Goal: Information Seeking & Learning: Learn about a topic

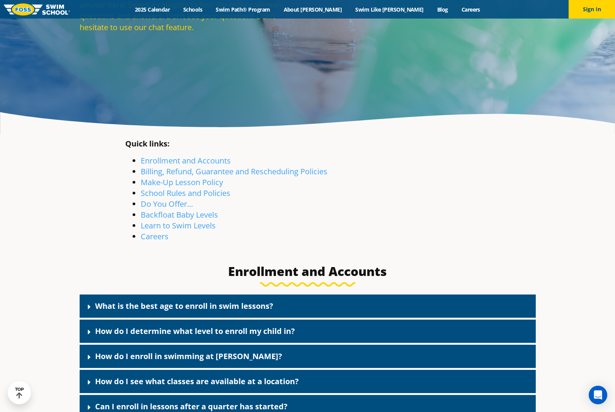
scroll to position [155, 0]
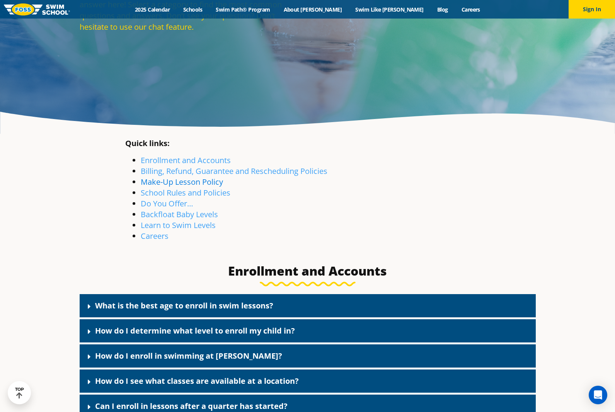
click at [205, 181] on link "Make-Up Lesson Policy" at bounding box center [182, 182] width 82 height 10
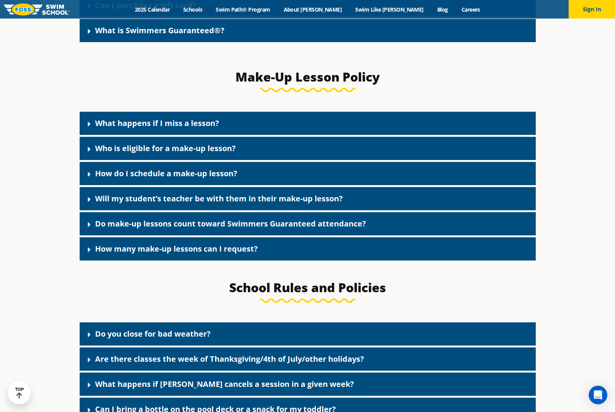
scroll to position [956, 0]
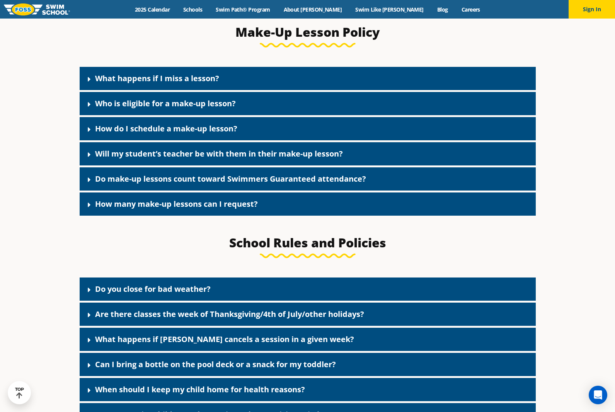
click at [188, 83] on link "What happens if I miss a lesson?" at bounding box center [157, 78] width 124 height 10
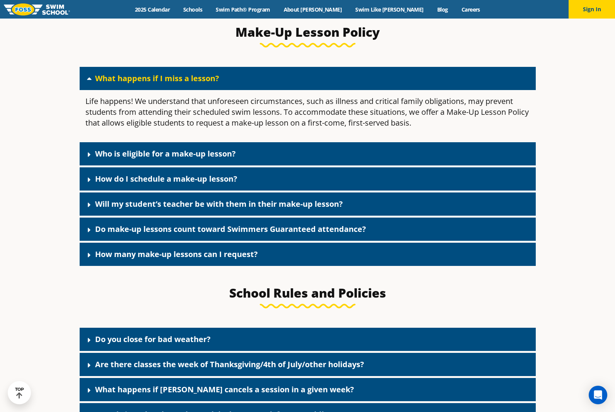
click at [188, 83] on link "What happens if I miss a lesson?" at bounding box center [157, 78] width 124 height 10
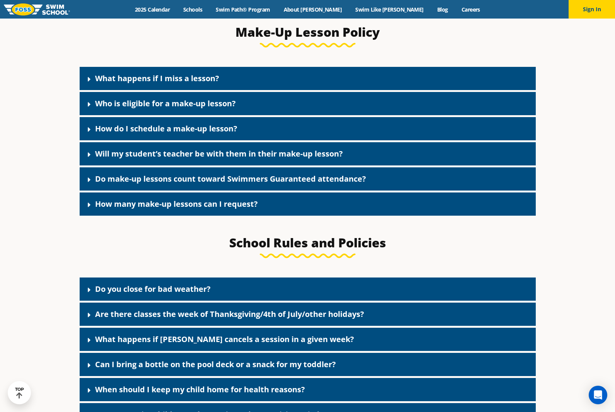
click at [187, 102] on link "Who is eligible for a make-up lesson?" at bounding box center [165, 103] width 141 height 10
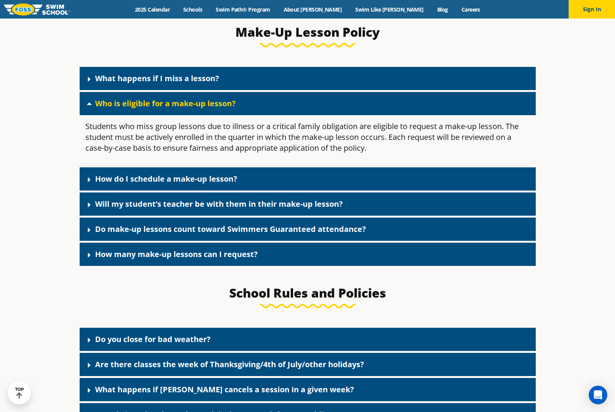
click at [186, 107] on link "Who is eligible for a make-up lesson?" at bounding box center [165, 103] width 141 height 10
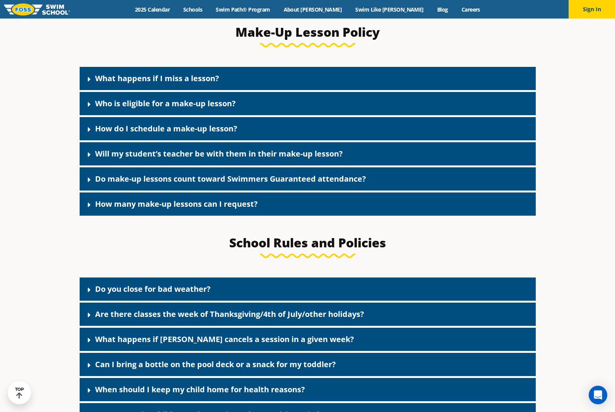
click at [183, 124] on div "How do I schedule a make-up lesson?" at bounding box center [308, 128] width 456 height 23
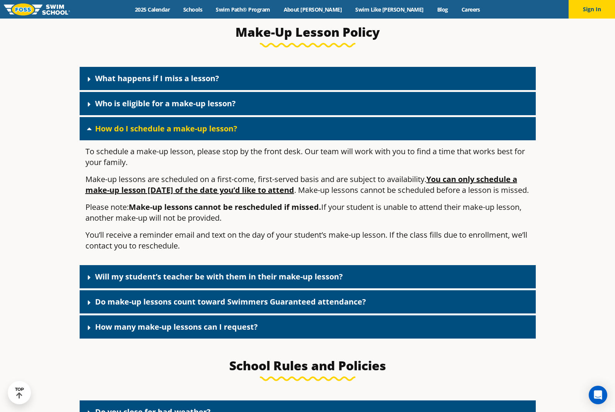
click at [179, 134] on link "How do I schedule a make-up lesson?" at bounding box center [166, 128] width 142 height 10
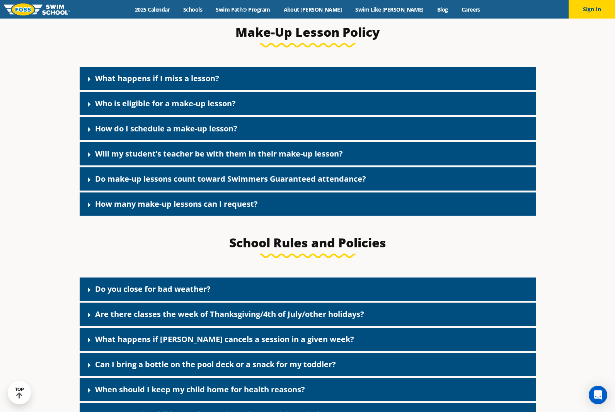
click at [221, 216] on div "How many make-up lessons can I request?" at bounding box center [308, 204] width 456 height 23
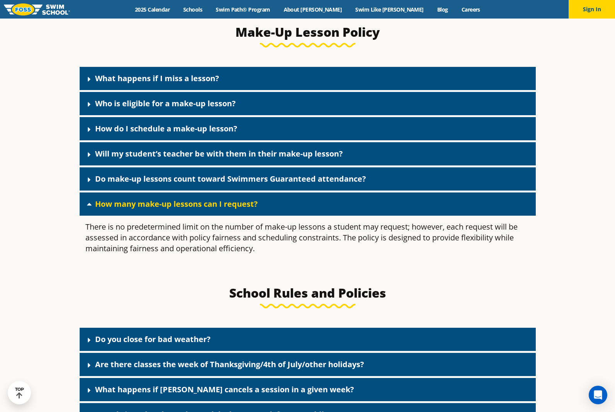
click at [222, 209] on link "How many make-up lessons can I request?" at bounding box center [176, 204] width 163 height 10
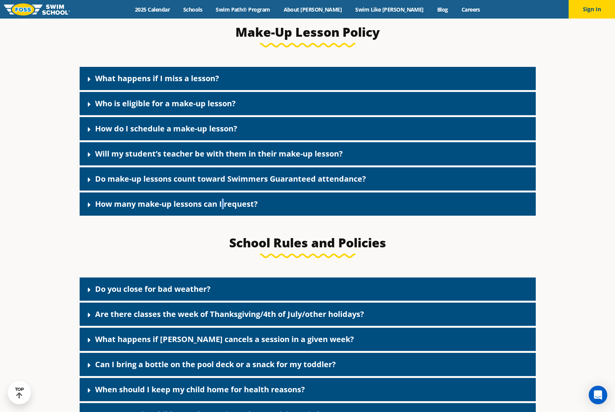
click at [222, 209] on link "How many make-up lessons can I request?" at bounding box center [176, 204] width 163 height 10
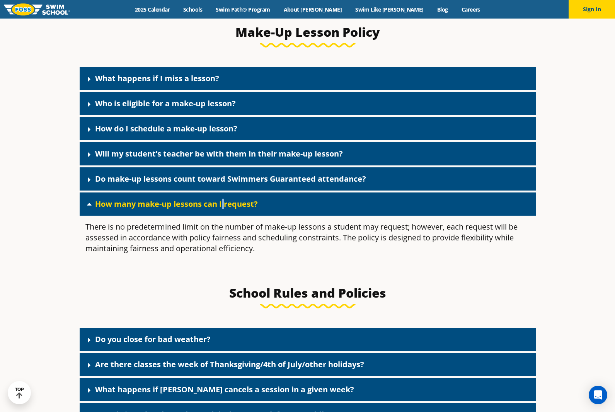
click at [222, 209] on link "How many make-up lessons can I request?" at bounding box center [176, 204] width 163 height 10
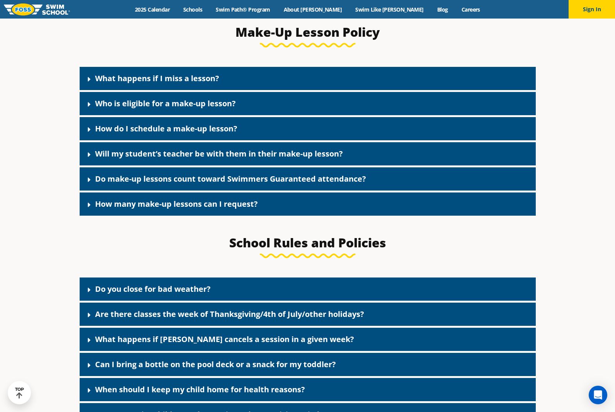
click at [225, 184] on link "Do make-up lessons count toward Swimmers Guaranteed attendance?" at bounding box center [230, 179] width 271 height 10
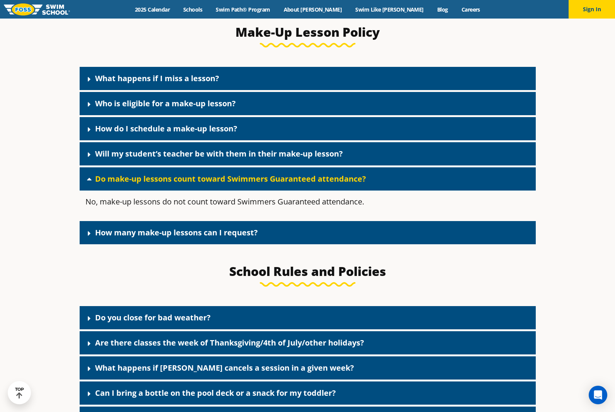
click at [225, 184] on link "Do make-up lessons count toward Swimmers Guaranteed attendance?" at bounding box center [230, 179] width 271 height 10
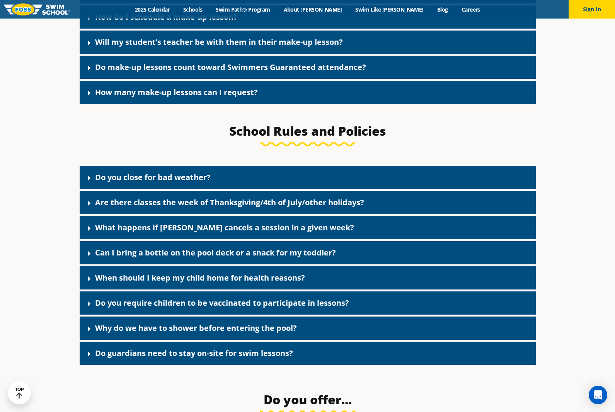
scroll to position [1111, 0]
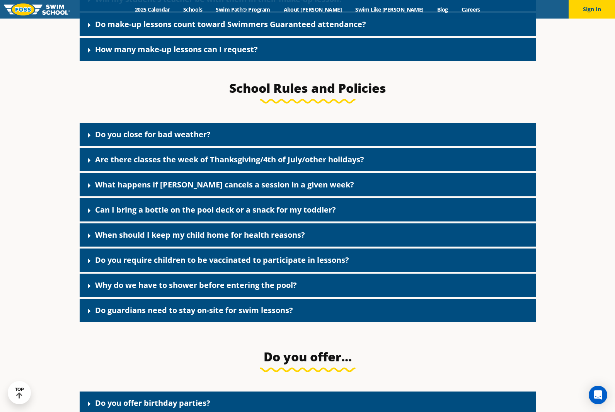
click at [251, 165] on link "Are there classes the week of Thanksgiving/4th of July/other holidays?" at bounding box center [229, 159] width 269 height 10
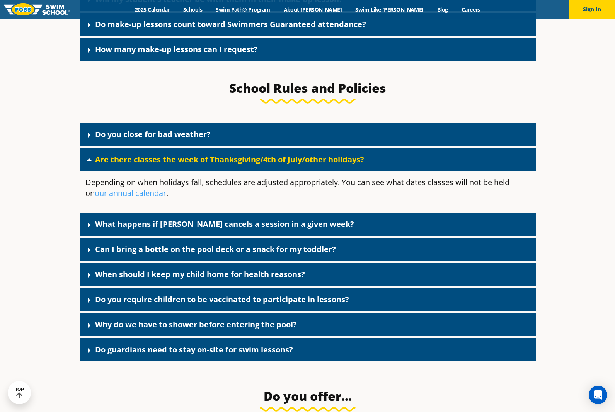
click at [253, 164] on link "Are there classes the week of Thanksgiving/4th of July/other holidays?" at bounding box center [229, 159] width 269 height 10
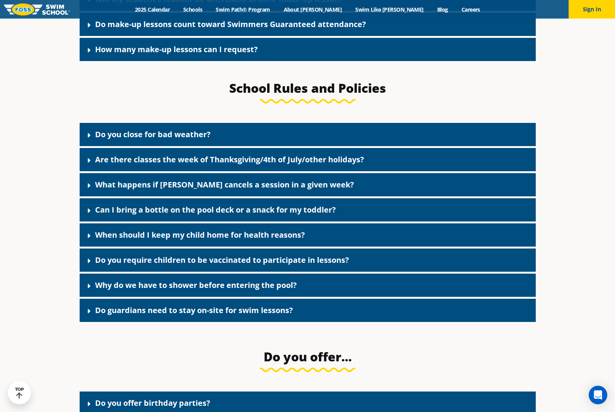
click at [249, 165] on link "Are there classes the week of Thanksgiving/4th of July/other holidays?" at bounding box center [229, 159] width 269 height 10
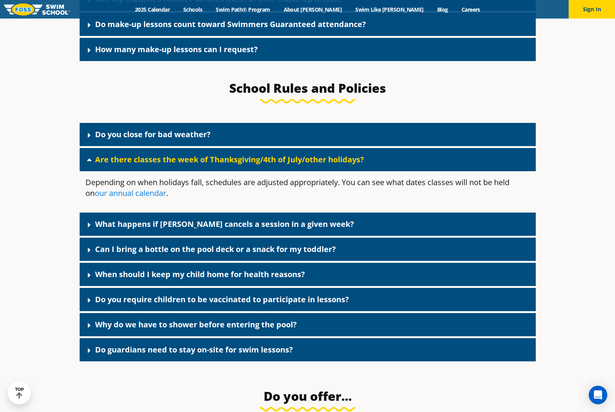
click at [121, 197] on link "our annual calendar" at bounding box center [131, 193] width 72 height 10
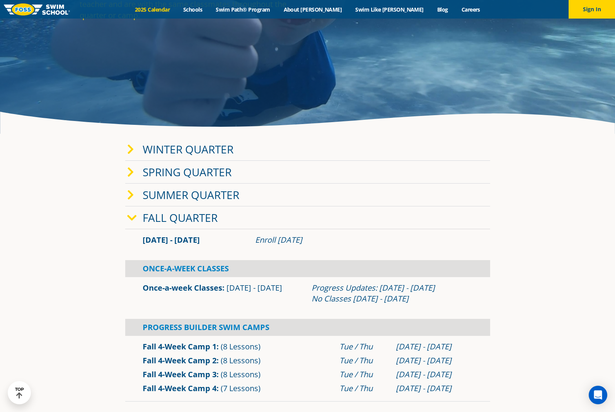
scroll to position [193, 0]
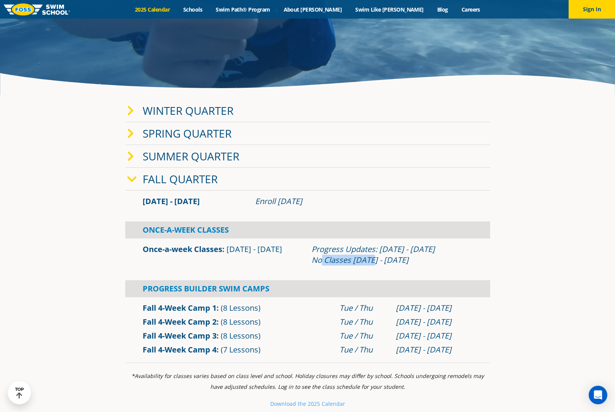
drag, startPoint x: 315, startPoint y: 260, endPoint x: 370, endPoint y: 263, distance: 54.6
click at [370, 263] on div "Progress Updates: Nov 4 - Nov 10 No Classes Nov 26 - Nov 30" at bounding box center [392, 255] width 161 height 22
click at [159, 185] on link "Fall Quarter" at bounding box center [180, 179] width 75 height 15
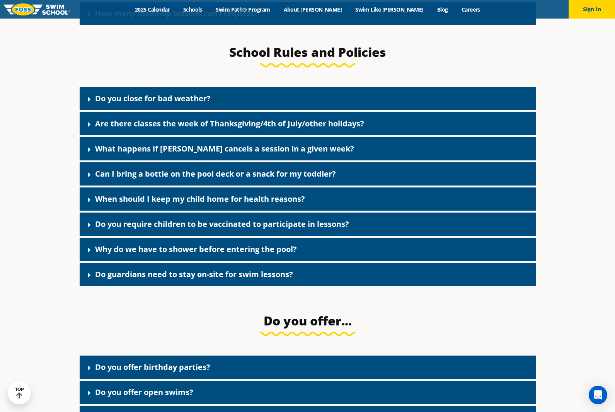
scroll to position [1150, 0]
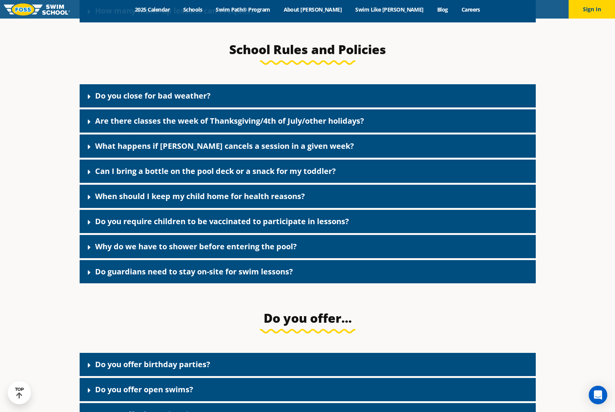
click at [285, 151] on link "What happens if FOSS cancels a session in a given week?" at bounding box center [224, 146] width 259 height 10
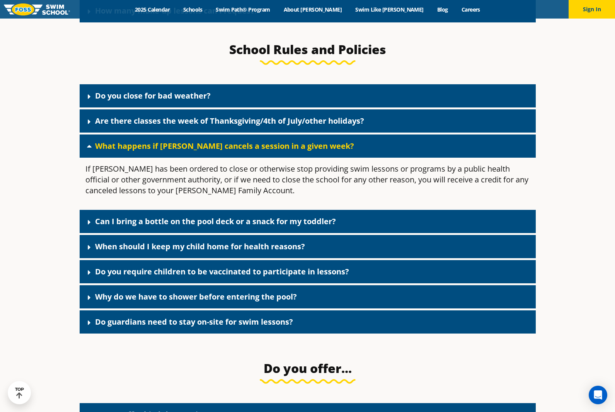
click at [285, 151] on link "What happens if FOSS cancels a session in a given week?" at bounding box center [224, 146] width 259 height 10
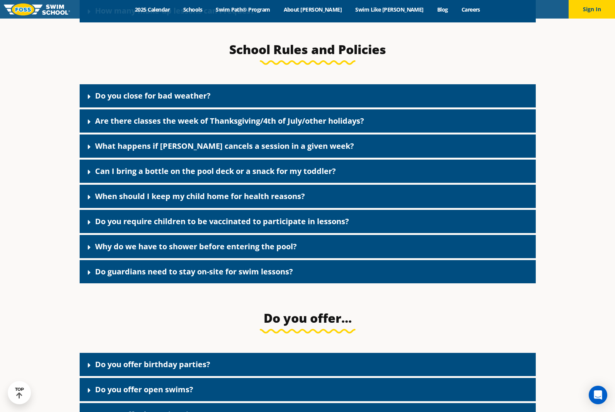
click at [282, 169] on div "Can I bring a bottle on the pool deck or a snack for my toddler?" at bounding box center [308, 171] width 456 height 23
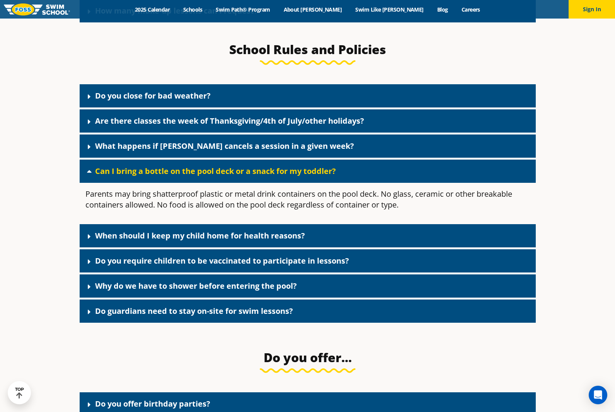
click at [325, 176] on link "Can I bring a bottle on the pool deck or a snack for my toddler?" at bounding box center [215, 171] width 241 height 10
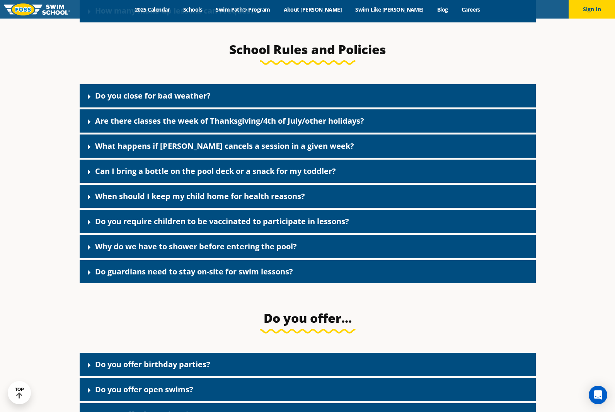
click at [134, 252] on link "Why do we have to shower before entering the pool?" at bounding box center [196, 246] width 202 height 10
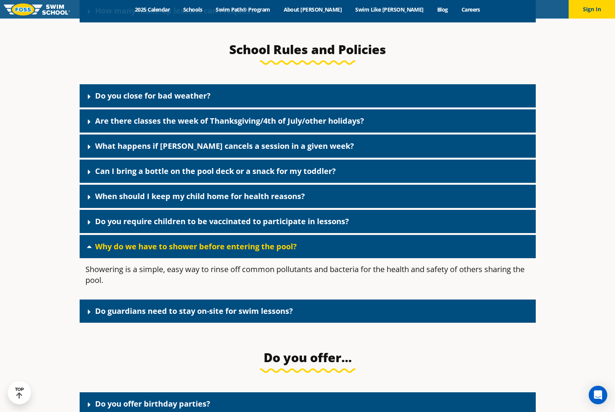
click at [134, 252] on link "Why do we have to shower before entering the pool?" at bounding box center [196, 246] width 202 height 10
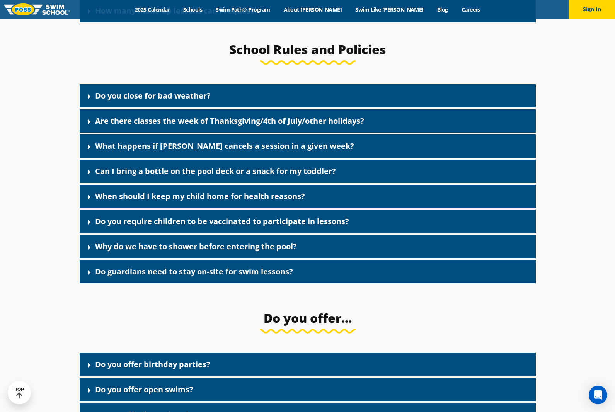
click at [172, 277] on link "Do guardians need to stay on-site for swim lessons?" at bounding box center [194, 271] width 198 height 10
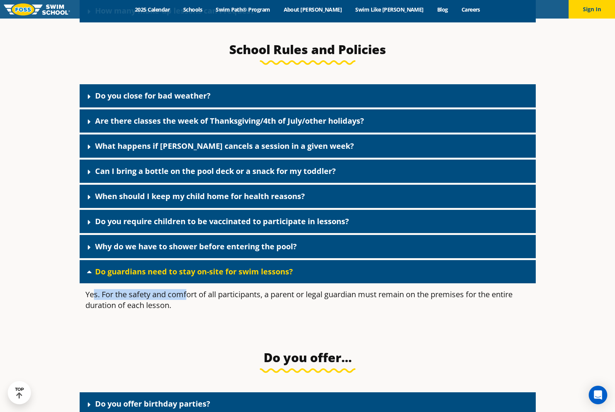
drag, startPoint x: 94, startPoint y: 301, endPoint x: 187, endPoint y: 299, distance: 93.2
click at [187, 299] on p "Yes. For the safety and comfort of all participants, a parent or legal guardian…" at bounding box center [307, 300] width 445 height 22
drag, startPoint x: 187, startPoint y: 299, endPoint x: 170, endPoint y: 277, distance: 27.8
click at [170, 277] on link "Do guardians need to stay on-site for swim lessons?" at bounding box center [194, 271] width 198 height 10
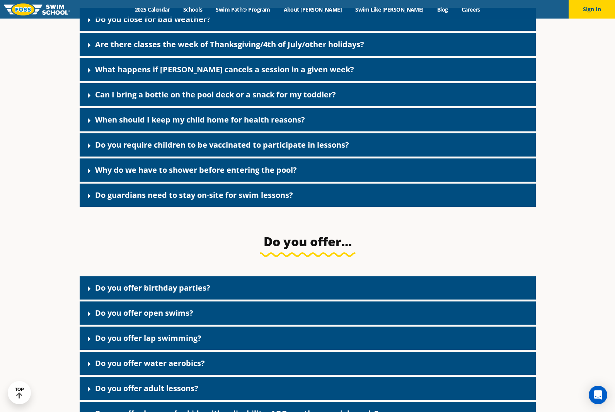
scroll to position [1227, 0]
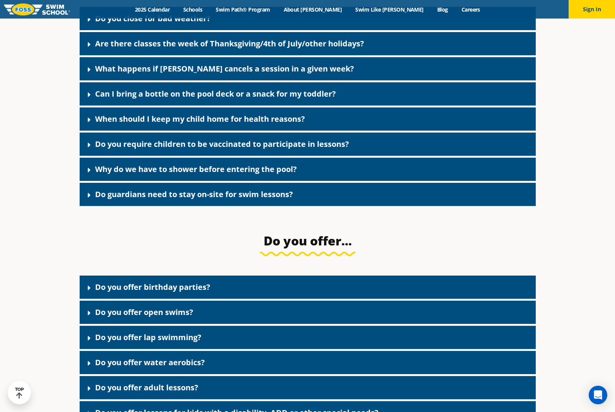
click at [164, 292] on link "Do you offer birthday parties?" at bounding box center [152, 287] width 115 height 10
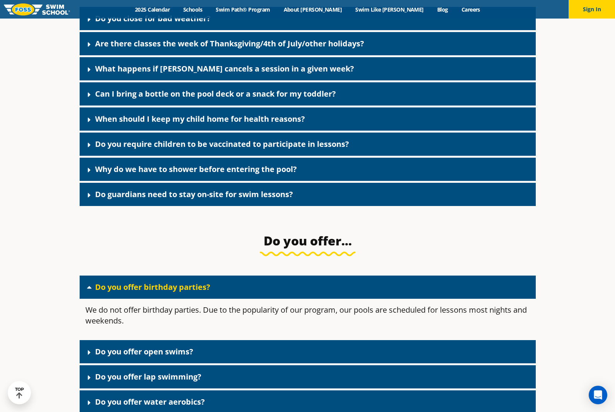
click at [163, 292] on link "Do you offer birthday parties?" at bounding box center [152, 287] width 115 height 10
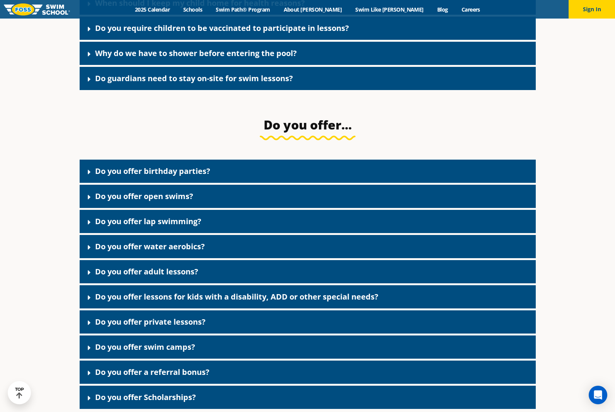
scroll to position [1459, 0]
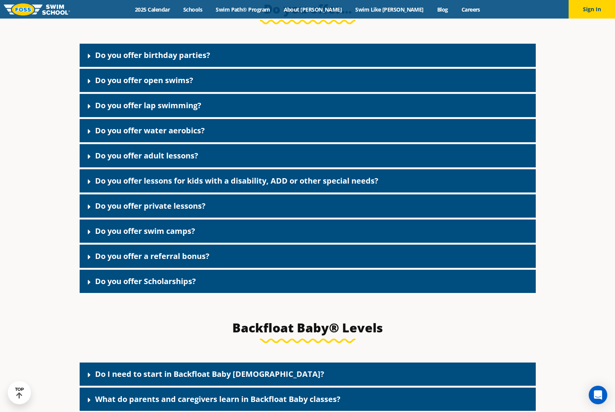
click at [169, 236] on link "Do you offer swim camps?" at bounding box center [145, 231] width 100 height 10
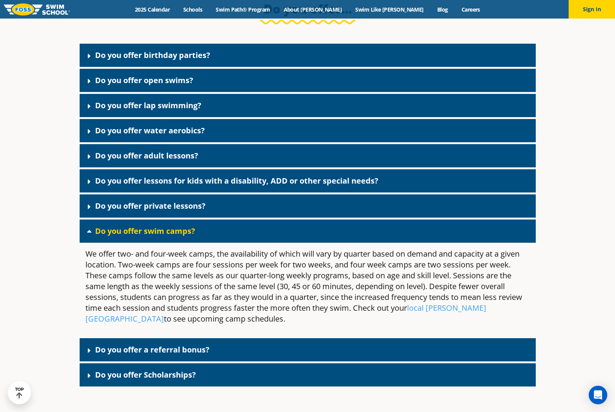
click at [169, 236] on link "Do you offer swim camps?" at bounding box center [145, 231] width 100 height 10
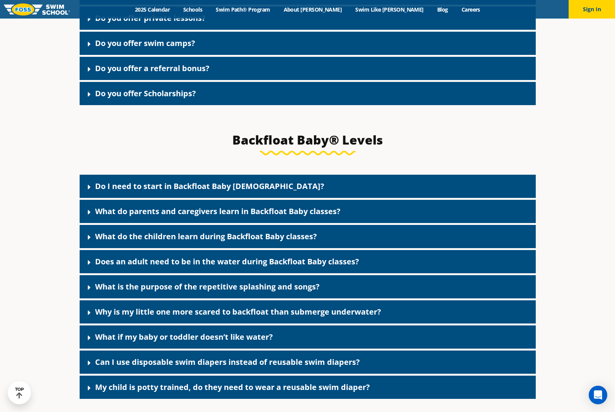
scroll to position [1652, 0]
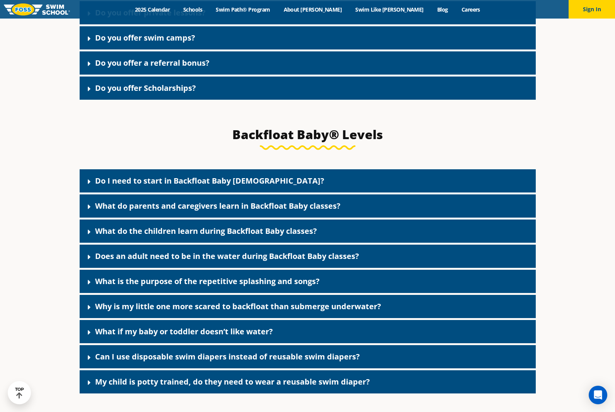
click at [184, 211] on link "What do parents and caregivers learn in Backfloat Baby classes?" at bounding box center [218, 206] width 246 height 10
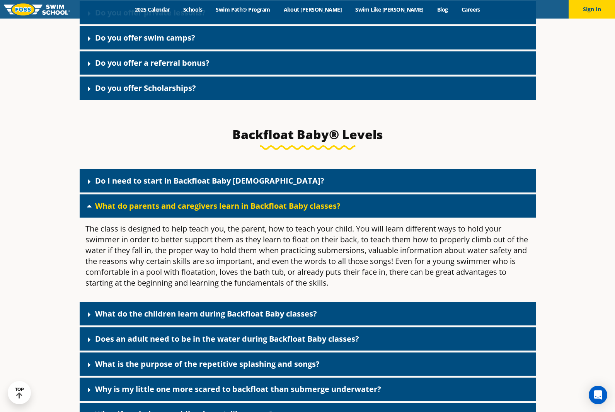
click at [376, 212] on div "What do parents and caregivers learn in Backfloat Baby classes?" at bounding box center [308, 206] width 456 height 23
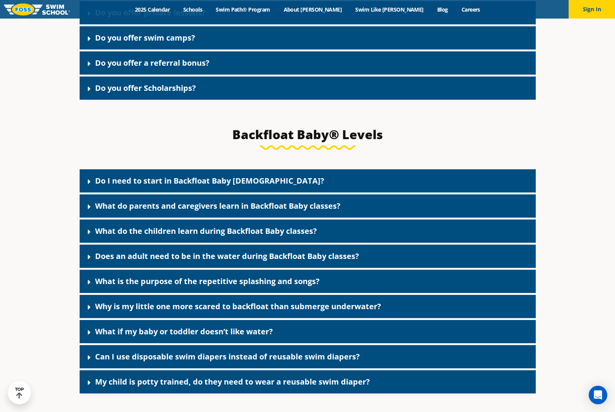
click at [368, 239] on div "What do the children learn during Backfloat Baby classes?" at bounding box center [308, 231] width 456 height 23
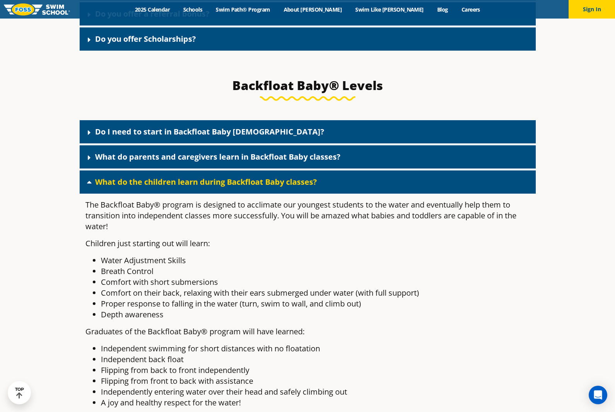
scroll to position [1691, 0]
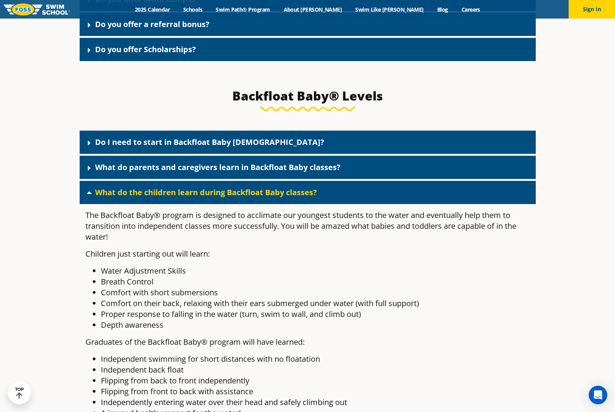
click at [370, 203] on div "What do the children learn during Backfloat Baby classes?" at bounding box center [308, 192] width 456 height 23
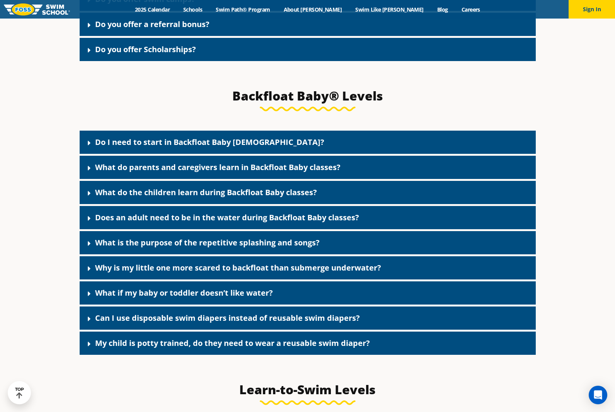
click at [363, 225] on div "Does an adult need to be in the water during Backfloat Baby classes?" at bounding box center [308, 217] width 456 height 23
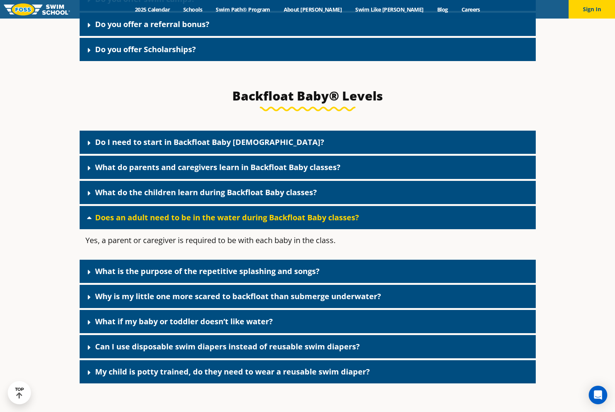
click at [363, 226] on div "Does an adult need to be in the water during Backfloat Baby classes?" at bounding box center [308, 217] width 456 height 23
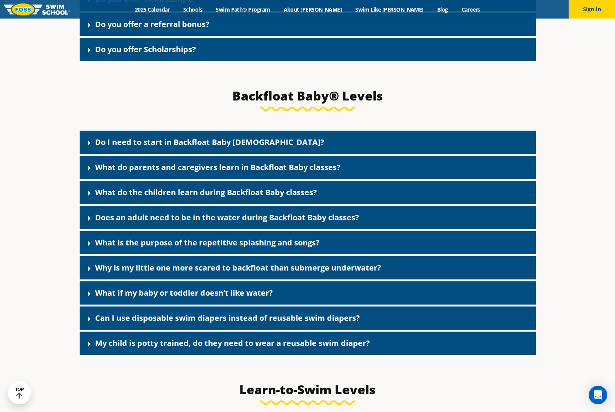
click at [332, 254] on div "What is the purpose of the repetitive splashing and songs?" at bounding box center [308, 242] width 456 height 23
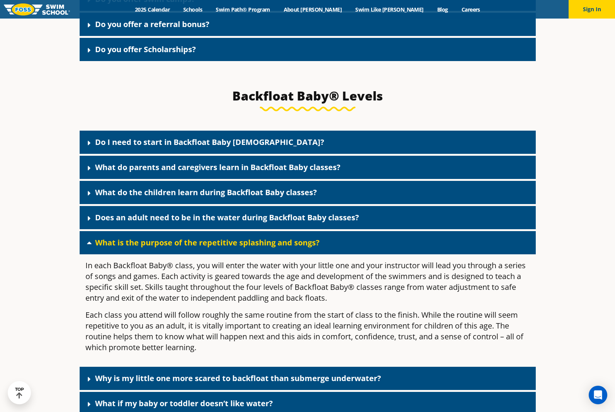
click at [333, 251] on div "What is the purpose of the repetitive splashing and songs?" at bounding box center [308, 242] width 456 height 23
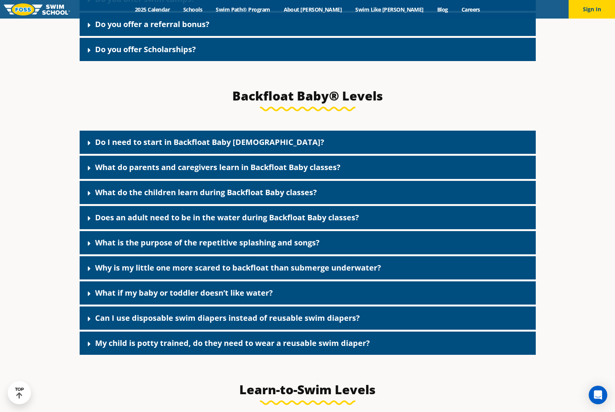
click at [303, 298] on div "What if my baby or toddler doesn’t like water?" at bounding box center [308, 293] width 456 height 23
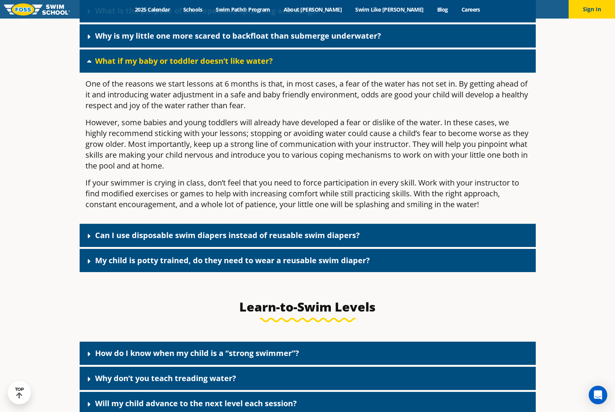
scroll to position [1807, 0]
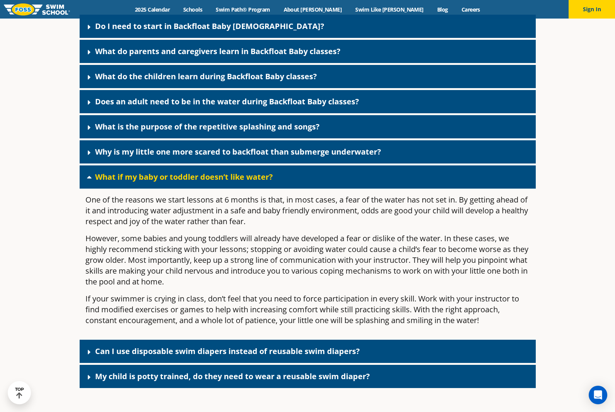
click at [276, 189] on div "What if my baby or toddler doesn’t like water?" at bounding box center [308, 177] width 456 height 23
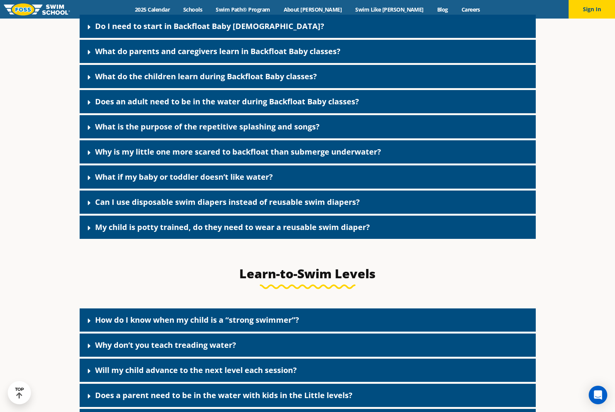
click at [298, 207] on link "Can I use disposable swim diapers instead of reusable swim diapers?" at bounding box center [227, 202] width 265 height 10
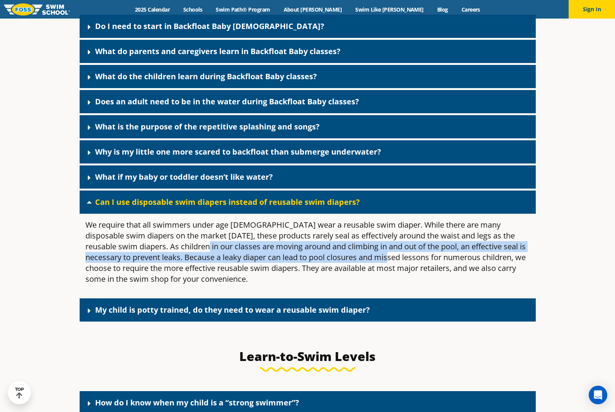
drag, startPoint x: 175, startPoint y: 256, endPoint x: 378, endPoint y: 269, distance: 203.4
click at [378, 269] on p "We require that all swimmers under age 3 wear a reusable swim diaper. While the…" at bounding box center [307, 252] width 445 height 65
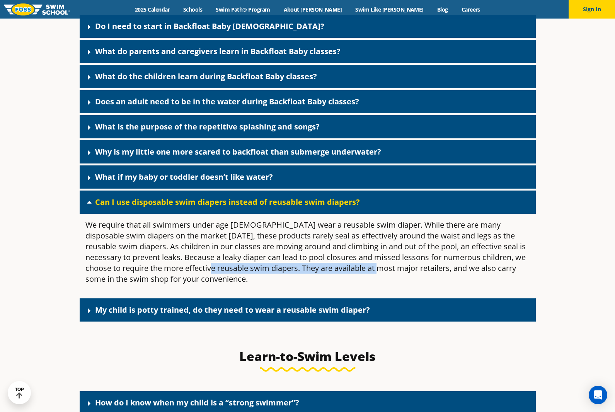
drag, startPoint x: 215, startPoint y: 276, endPoint x: 381, endPoint y: 280, distance: 165.9
click at [381, 280] on p "We require that all swimmers under age 3 wear a reusable swim diaper. While the…" at bounding box center [307, 252] width 445 height 65
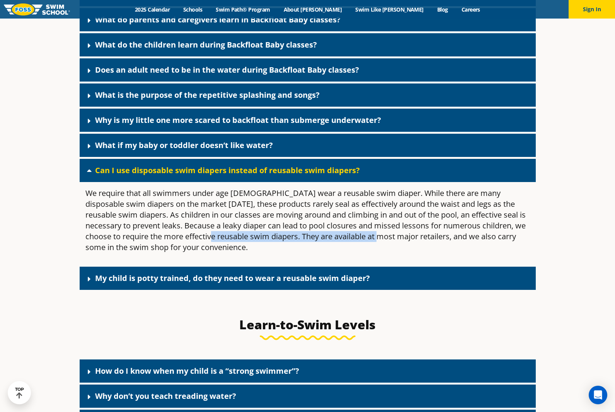
scroll to position [1884, 0]
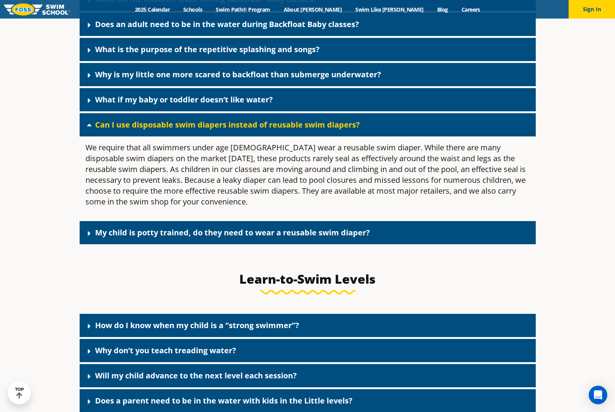
click at [318, 190] on p "We require that all swimmers under age 3 wear a reusable swim diaper. While the…" at bounding box center [307, 174] width 445 height 65
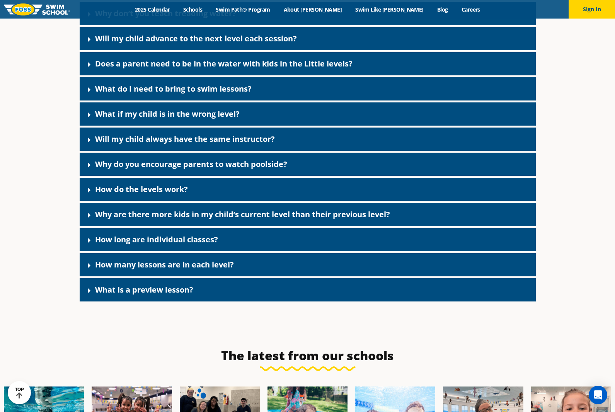
scroll to position [2155, 0]
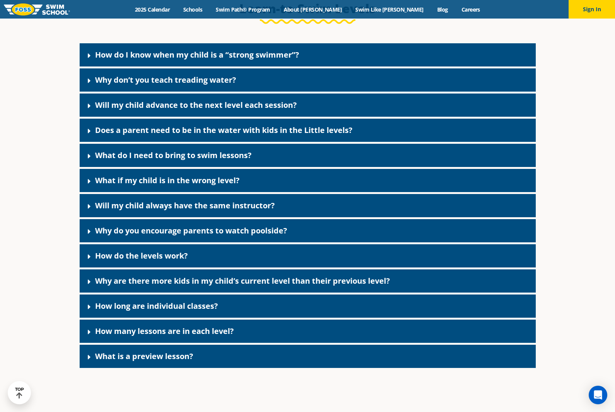
click at [216, 85] on link "Why don’t you teach treading water?" at bounding box center [165, 80] width 141 height 10
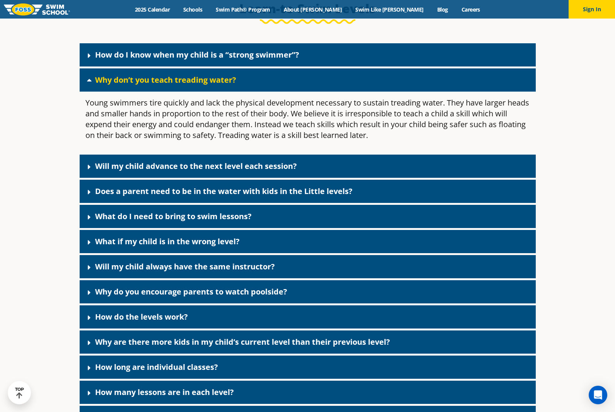
click at [215, 85] on link "Why don’t you teach treading water?" at bounding box center [165, 80] width 141 height 10
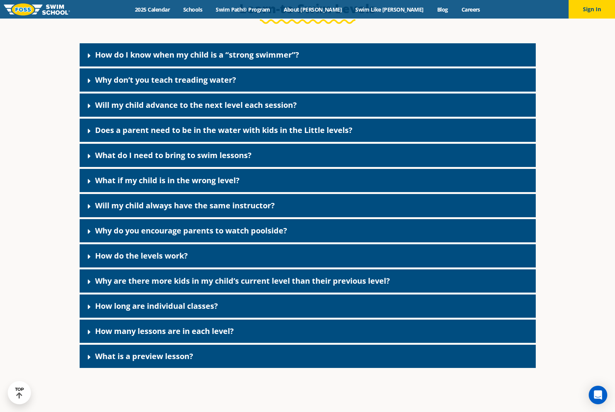
click at [179, 186] on link "What if my child is in the wrong level?" at bounding box center [167, 180] width 145 height 10
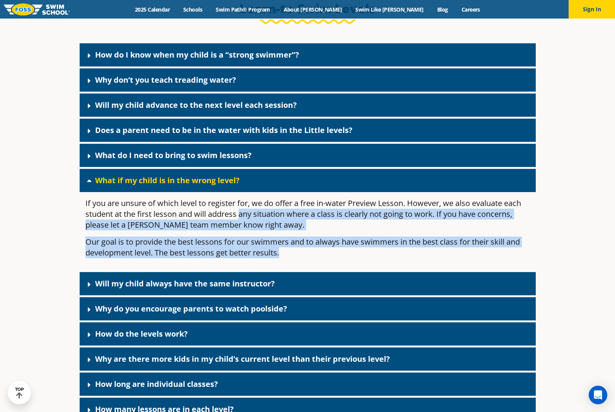
drag, startPoint x: 239, startPoint y: 228, endPoint x: 332, endPoint y: 264, distance: 99.7
click at [332, 264] on div "If you are unsure of which level to register for, we do offer a free in-water P…" at bounding box center [308, 231] width 456 height 78
drag, startPoint x: 332, startPoint y: 264, endPoint x: 253, endPoint y: 256, distance: 79.7
click at [253, 256] on p "Our goal is to provide the best lessons for our swimmers and to always have swi…" at bounding box center [307, 248] width 445 height 22
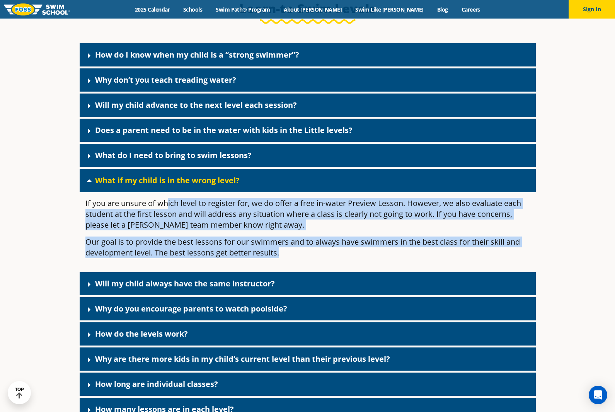
drag, startPoint x: 166, startPoint y: 218, endPoint x: 317, endPoint y: 266, distance: 158.6
click at [317, 266] on div "If you are unsure of which level to register for, we do offer a free in-water P…" at bounding box center [308, 231] width 456 height 78
click at [317, 258] on p "Our goal is to provide the best lessons for our swimmers and to always have swi…" at bounding box center [307, 248] width 445 height 22
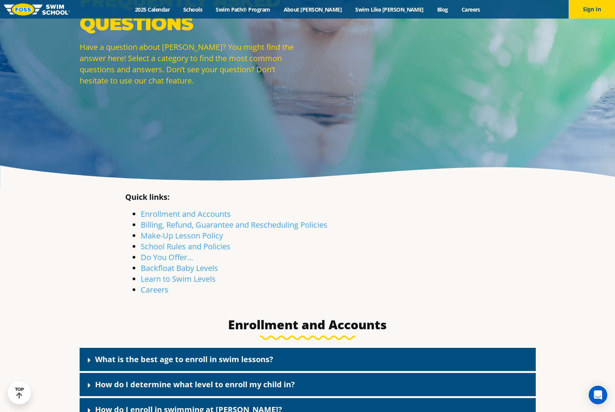
scroll to position [28, 0]
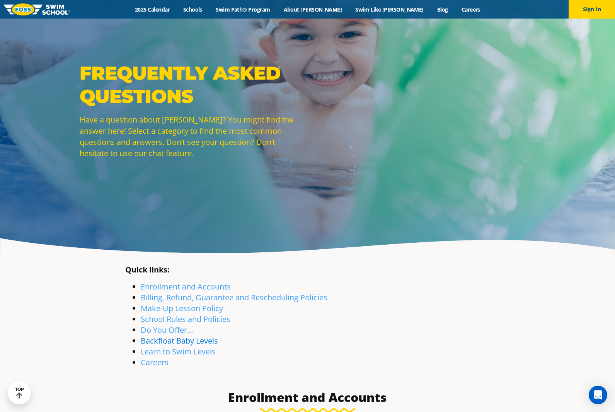
click at [200, 341] on link "Backfloat Baby Levels" at bounding box center [179, 341] width 77 height 10
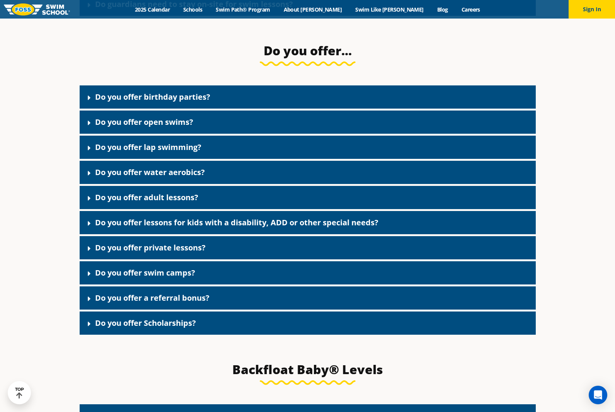
scroll to position [1761, 0]
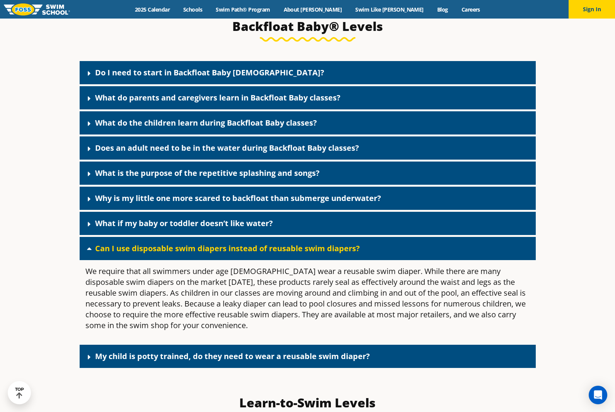
click at [239, 78] on link "Do I need to start in Backfloat Baby 1?" at bounding box center [209, 72] width 229 height 10
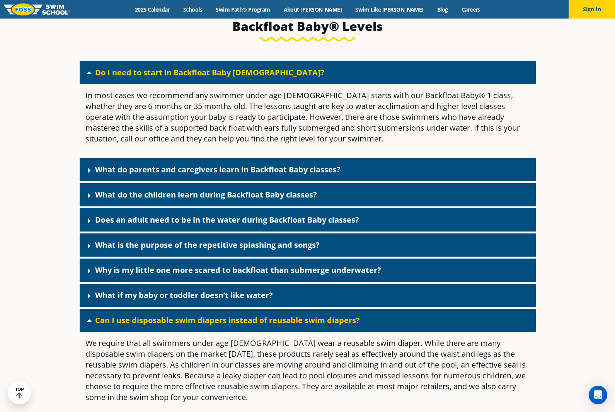
click at [293, 84] on div "Do I need to start in Backfloat Baby 1?" at bounding box center [308, 72] width 456 height 23
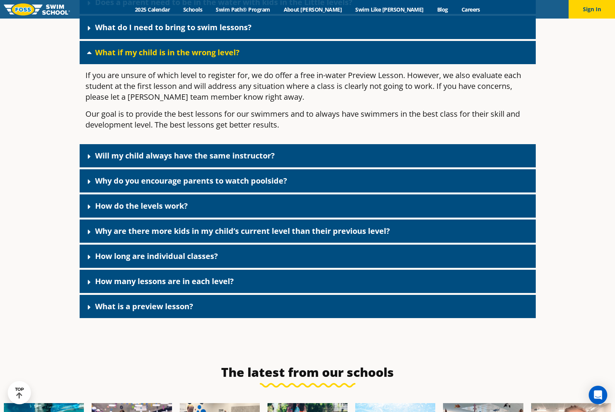
scroll to position [2302, 0]
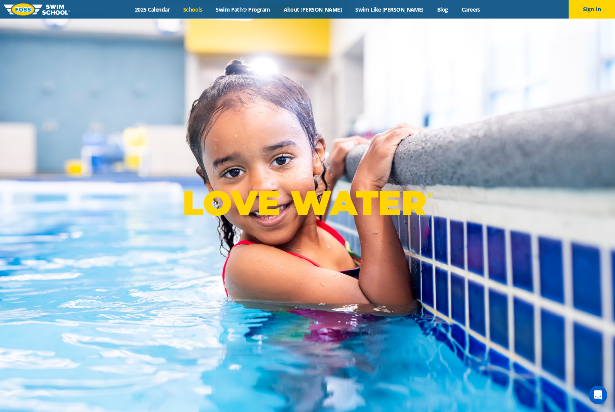
click at [209, 9] on link "Schools" at bounding box center [193, 9] width 32 height 7
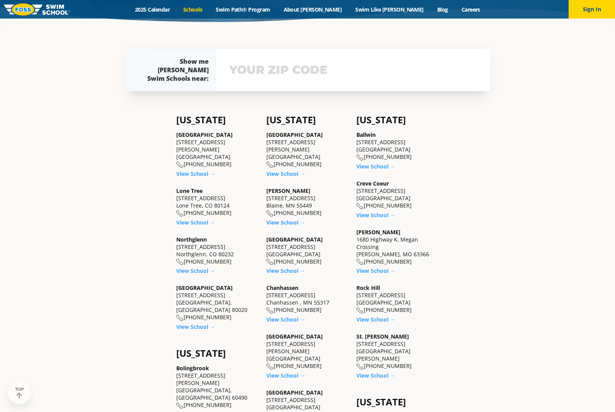
scroll to position [348, 0]
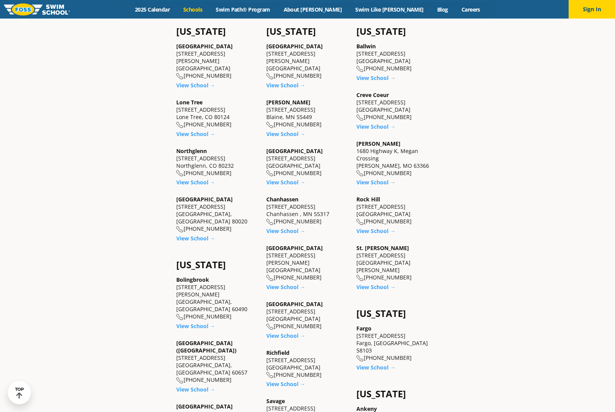
click at [367, 208] on div "Rock Hill 9550 Manchester Rd Rock Hill, MO 63119 (314) 720-6500" at bounding box center [398, 211] width 82 height 30
click at [367, 233] on link "View School →" at bounding box center [376, 230] width 39 height 7
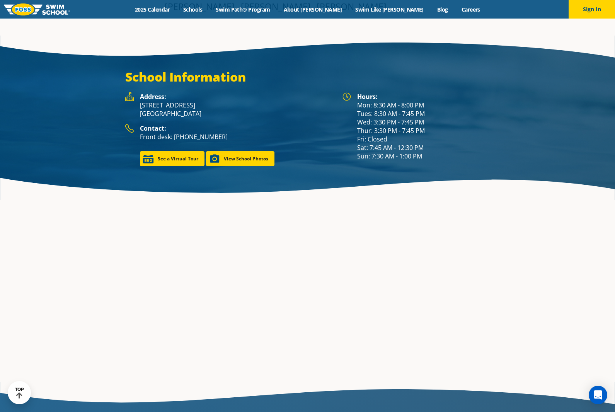
scroll to position [1149, 0]
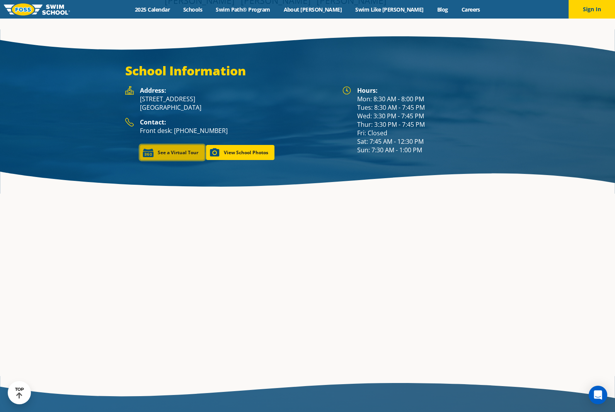
click at [178, 145] on link "See a Virtual Tour" at bounding box center [172, 152] width 65 height 15
